Goal: Task Accomplishment & Management: Use online tool/utility

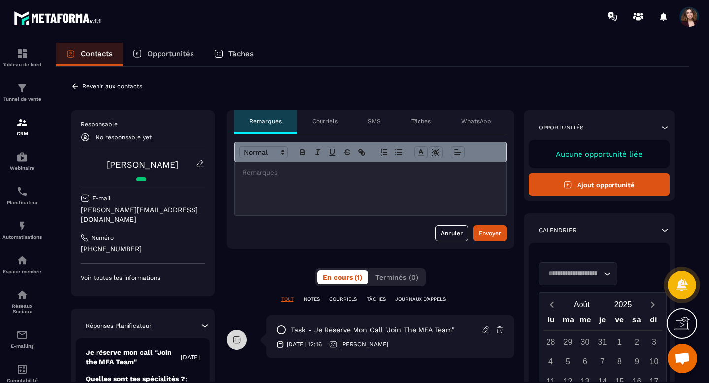
scroll to position [1809, 0]
click at [200, 166] on icon at bounding box center [200, 163] width 9 height 9
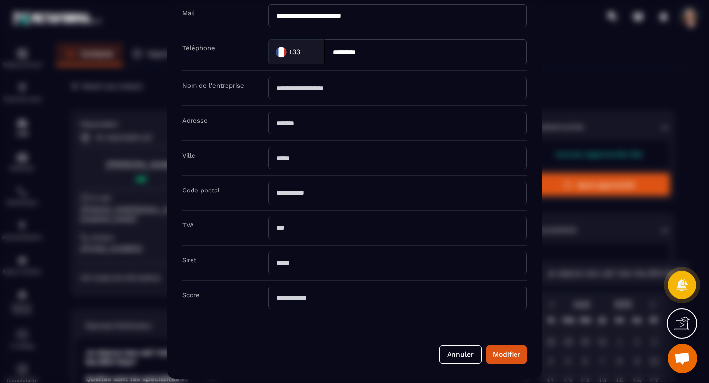
scroll to position [0, 0]
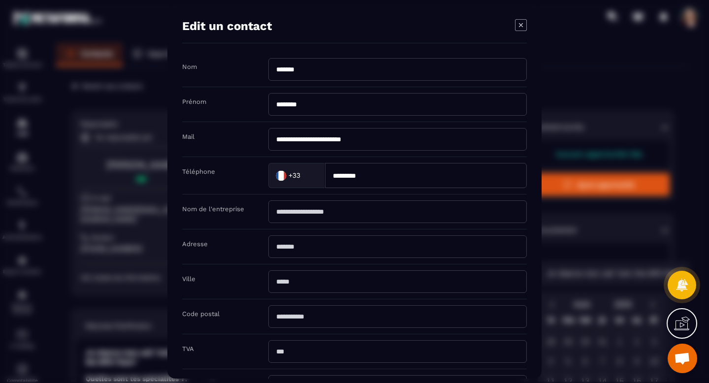
click at [522, 25] on icon "Modal window" at bounding box center [521, 25] width 12 height 12
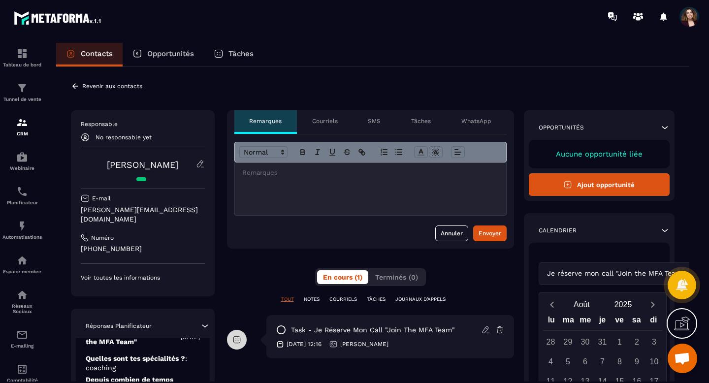
click at [605, 188] on button "Ajout opportunité" at bounding box center [599, 184] width 141 height 23
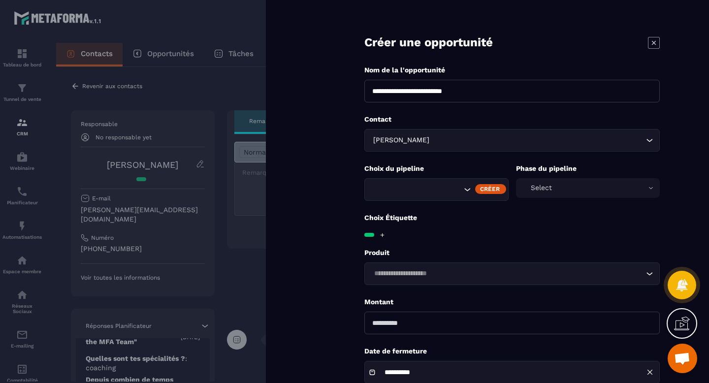
scroll to position [63, 0]
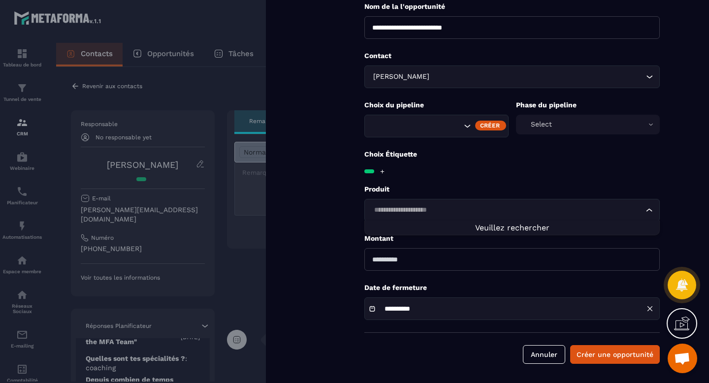
click at [650, 210] on icon "Search for option" at bounding box center [649, 210] width 10 height 10
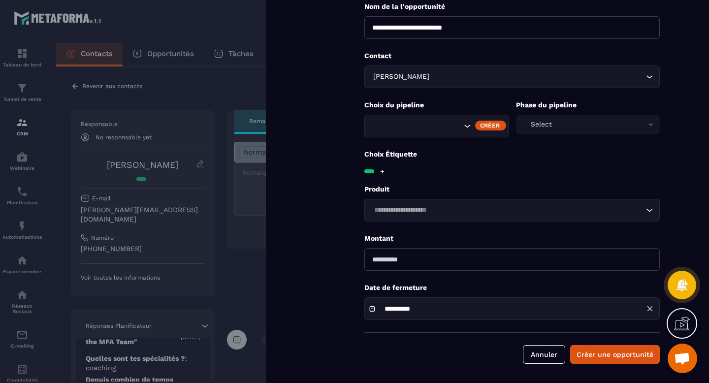
scroll to position [0, 0]
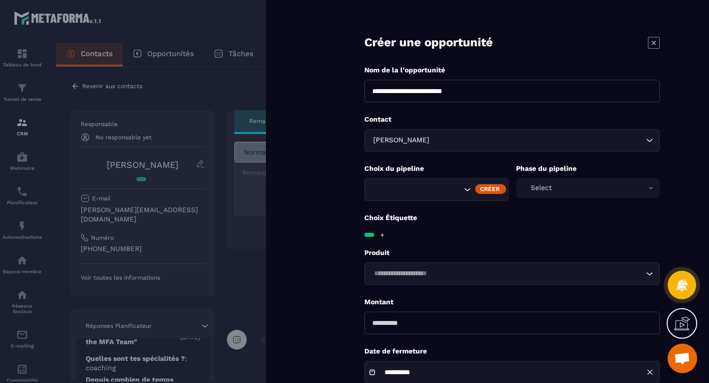
click at [657, 46] on icon at bounding box center [654, 43] width 12 height 12
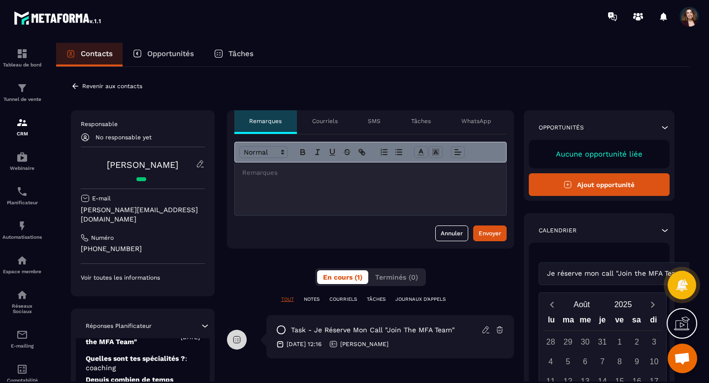
click at [235, 48] on div "Tâches" at bounding box center [234, 55] width 60 height 24
